Goal: Task Accomplishment & Management: Complete application form

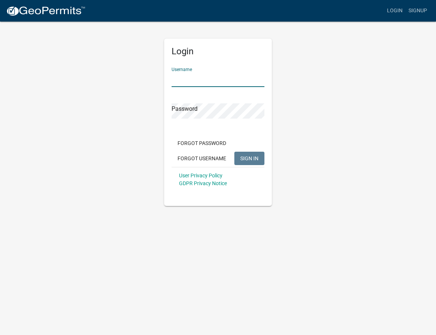
type input "[EMAIL_ADDRESS][PERSON_NAME][DOMAIN_NAME]"
click at [249, 158] on button "SIGN IN" at bounding box center [250, 158] width 30 height 13
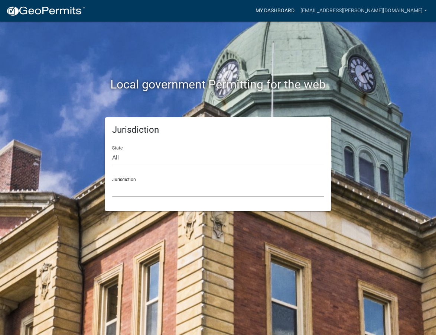
click at [298, 11] on link "My Dashboard" at bounding box center [275, 11] width 45 height 14
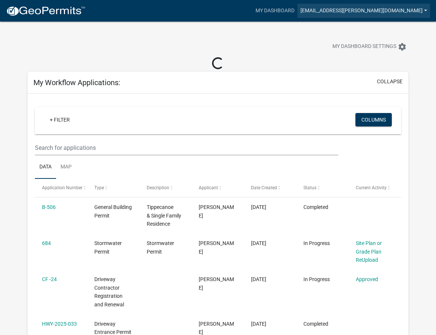
click at [381, 10] on link "[EMAIL_ADDRESS][PERSON_NAME][DOMAIN_NAME]" at bounding box center [364, 11] width 133 height 14
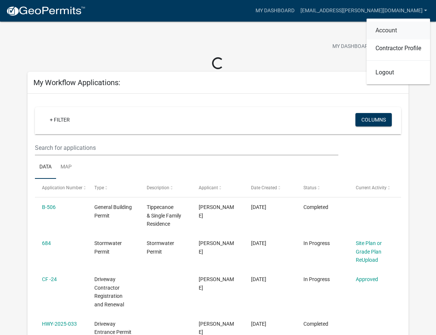
click at [383, 27] on link "Account" at bounding box center [399, 31] width 64 height 18
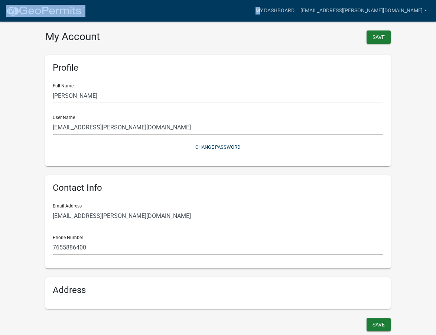
click at [85, 9] on nav "more_horiz My Dashboard [EMAIL_ADDRESS][PERSON_NAME][DOMAIN_NAME] Account Contr…" at bounding box center [218, 11] width 436 height 22
click at [74, 7] on img at bounding box center [46, 11] width 80 height 11
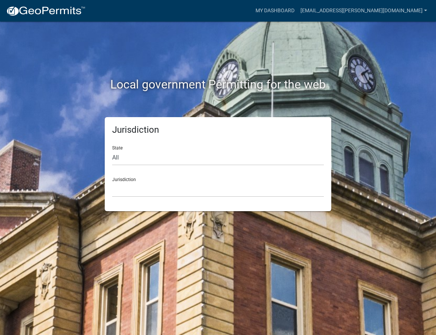
click at [180, 167] on form "State All [US_STATE] [US_STATE] [US_STATE] [US_STATE] [US_STATE] [US_STATE] [US…" at bounding box center [218, 168] width 212 height 57
select select "[US_STATE]"
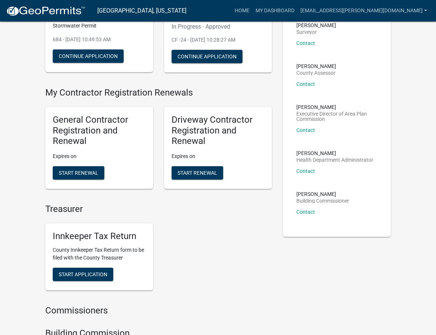
scroll to position [100, 0]
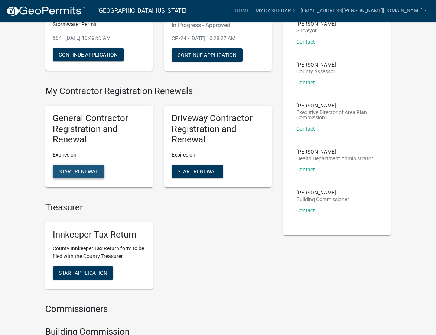
click at [100, 169] on button "Start Renewal" at bounding box center [79, 171] width 52 height 13
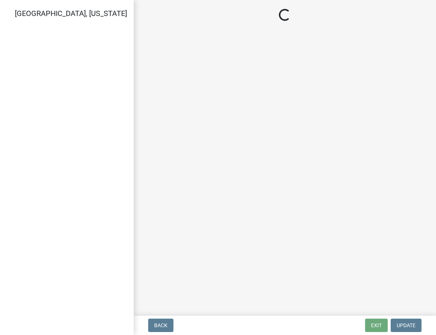
select select "IN"
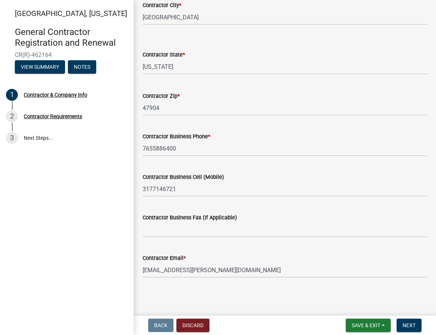
scroll to position [254, 0]
click at [413, 326] on span "Next" at bounding box center [409, 325] width 13 height 6
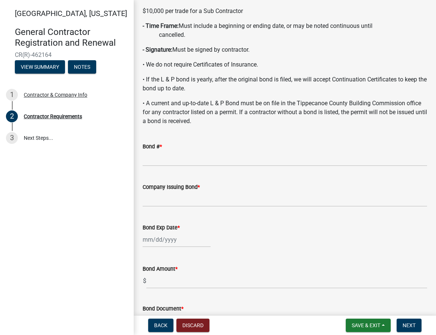
scroll to position [135, 0]
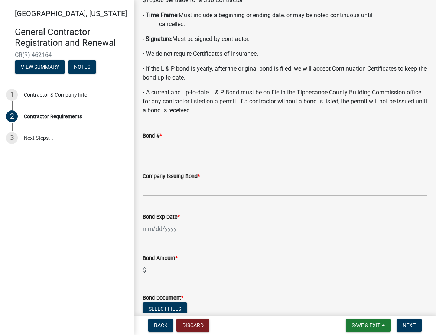
click at [200, 144] on input "Bond # *" at bounding box center [285, 147] width 285 height 15
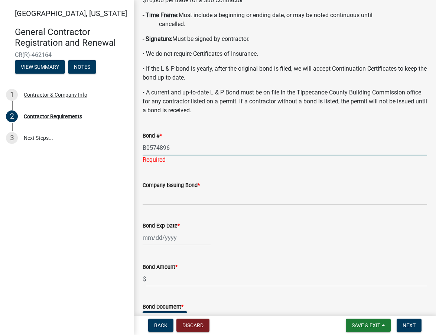
type input "B0574896"
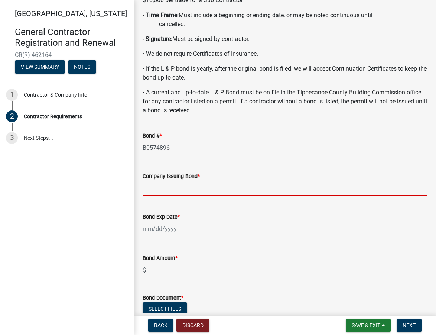
type input "C"
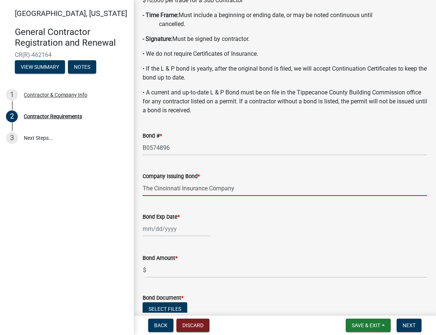
type input "The Cincinnati Insurance Company"
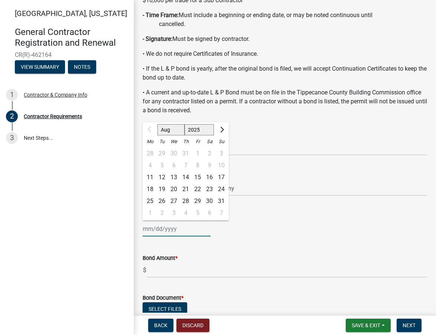
select select "2026"
click at [221, 130] on span "Next month" at bounding box center [222, 130] width 6 height 6
select select "9"
click at [175, 154] on div "2" at bounding box center [174, 154] width 12 height 12
type input "[DATE]"
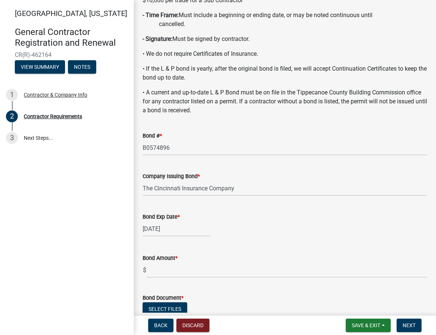
scroll to position [145, 0]
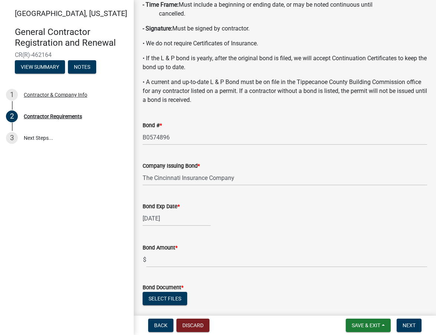
click at [75, 231] on div "Tippecanoe County, [US_STATE] General Contractor Registration and Renewal CR(R)…" at bounding box center [67, 167] width 134 height 335
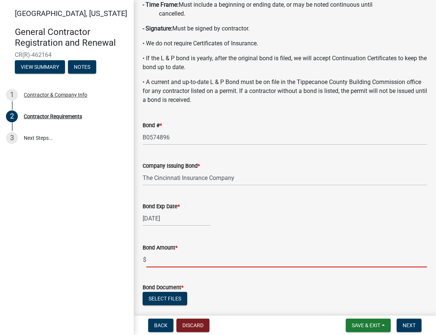
click at [183, 262] on input "text" at bounding box center [286, 259] width 281 height 15
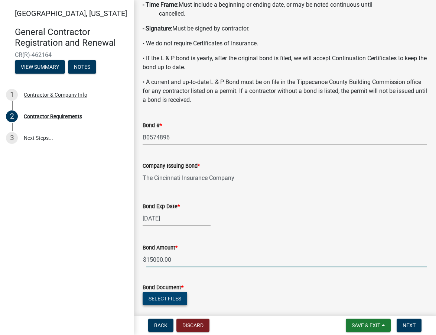
type input "15000"
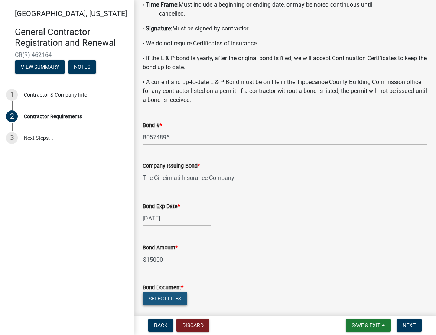
click at [150, 298] on button "Select files" at bounding box center [165, 298] width 45 height 13
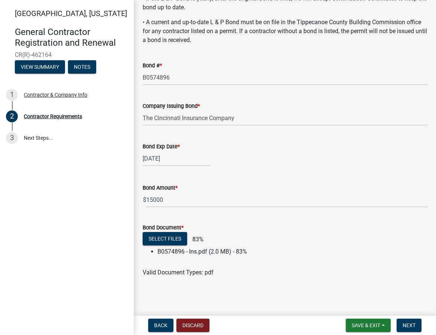
scroll to position [205, 0]
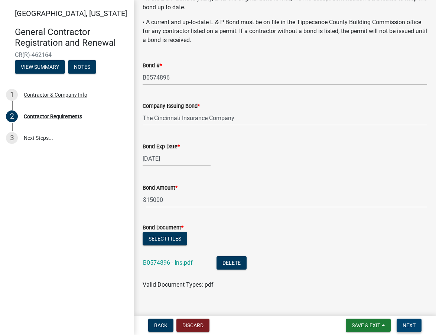
click at [410, 325] on span "Next" at bounding box center [409, 325] width 13 height 6
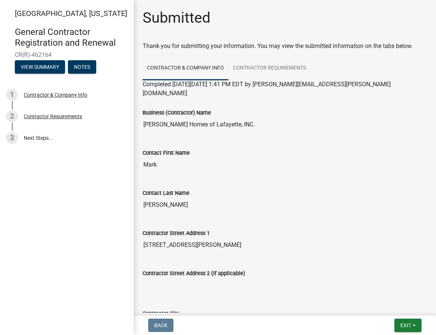
scroll to position [0, 0]
click at [401, 327] on span "Exit" at bounding box center [406, 325] width 11 height 6
click at [398, 307] on button "Save & Exit" at bounding box center [392, 306] width 59 height 18
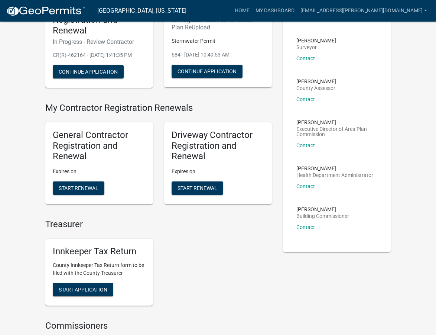
scroll to position [83, 0]
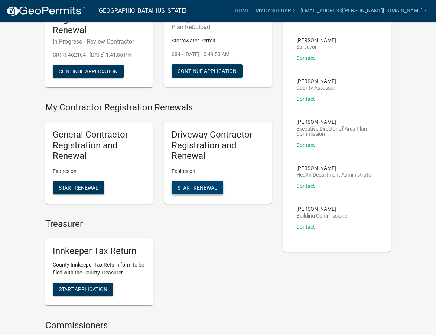
click at [203, 194] on button "Start Renewal" at bounding box center [198, 187] width 52 height 13
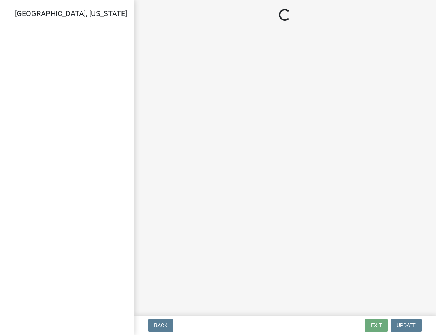
select select "IN"
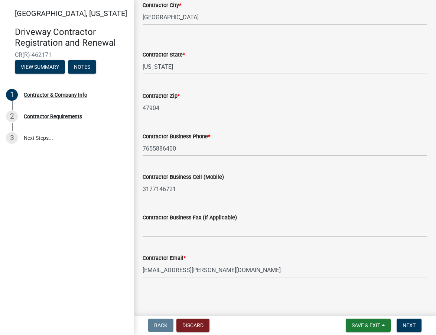
scroll to position [254, 0]
click at [420, 323] on button "Next" at bounding box center [409, 325] width 25 height 13
